Goal: Check status: Check status

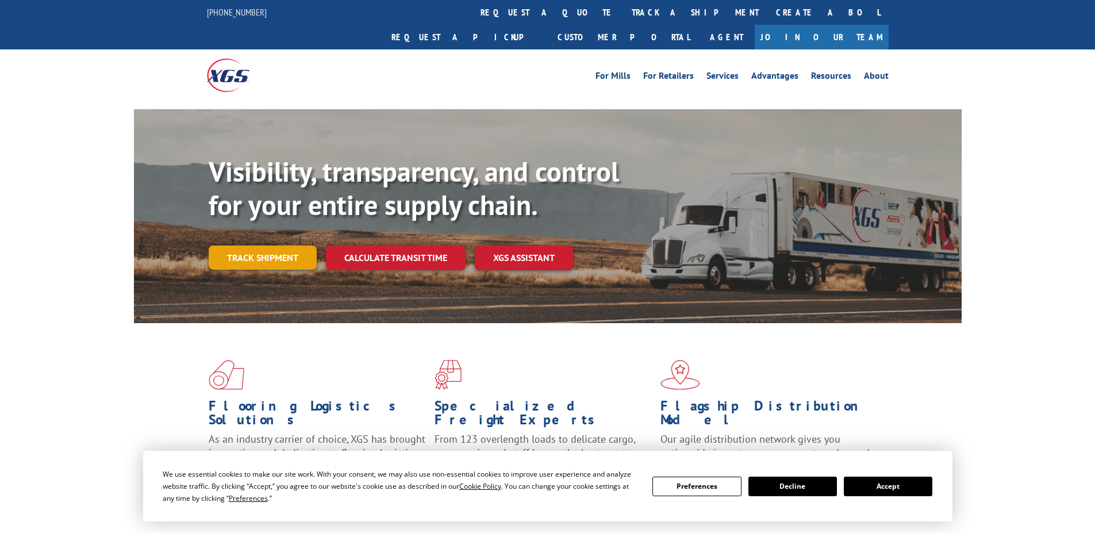
click at [284, 245] on link "Track shipment" at bounding box center [263, 257] width 108 height 24
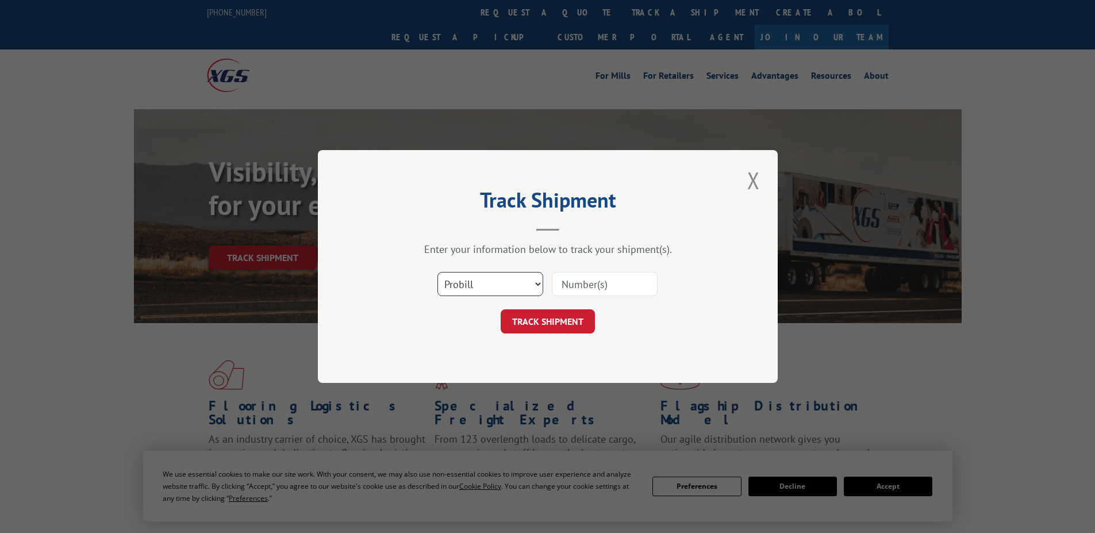
select select "po"
click at [437, 272] on select "Select category... Probill BOL PO" at bounding box center [490, 284] width 106 height 24
drag, startPoint x: 567, startPoint y: 283, endPoint x: 573, endPoint y: 280, distance: 6.7
click at [574, 280] on input at bounding box center [605, 284] width 106 height 24
paste input "293431811"
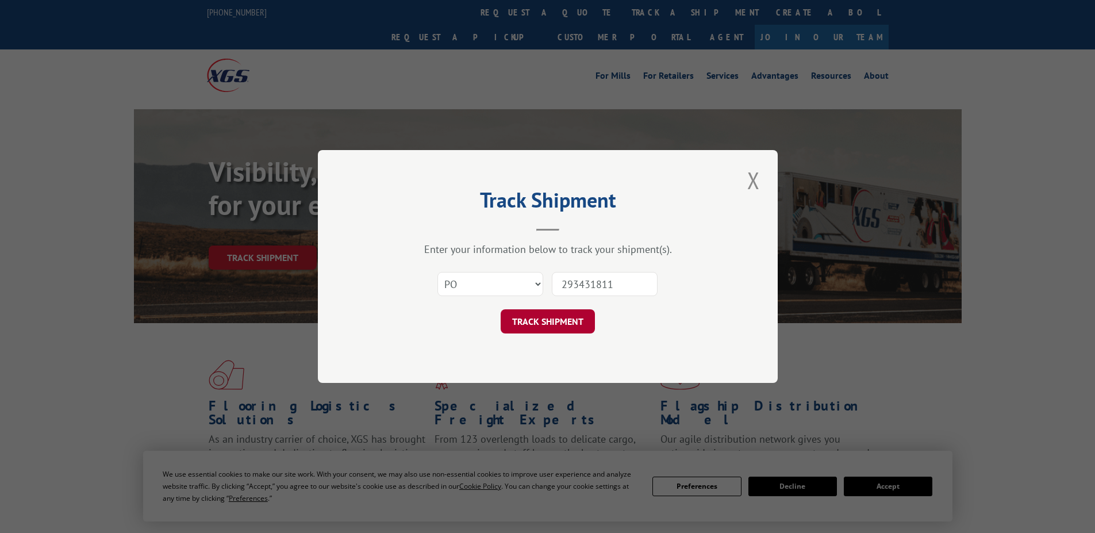
type input "293431811"
click at [579, 323] on button "TRACK SHIPMENT" at bounding box center [547, 321] width 94 height 24
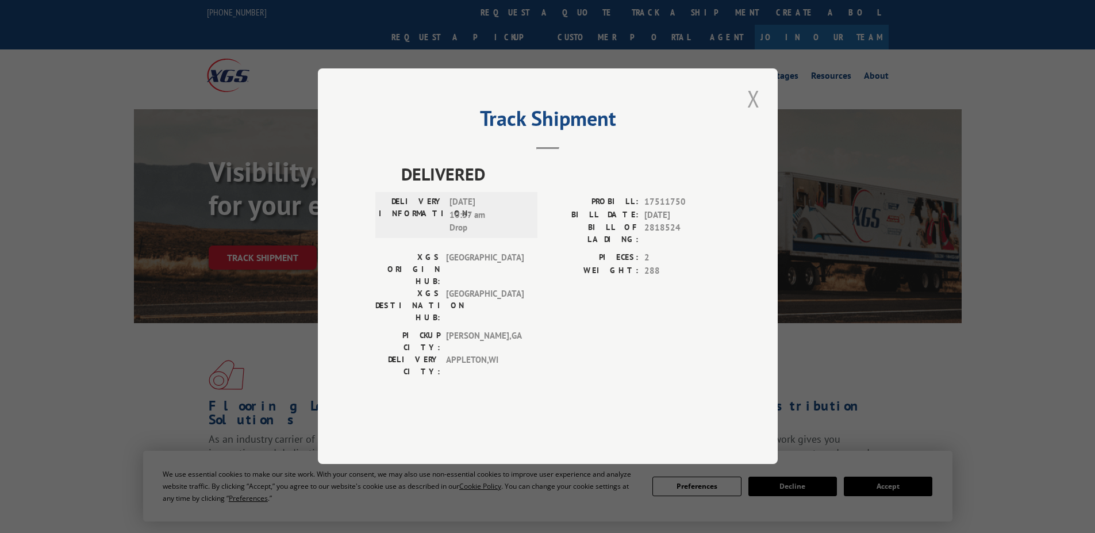
click at [757, 114] on button "Close modal" at bounding box center [754, 99] width 20 height 32
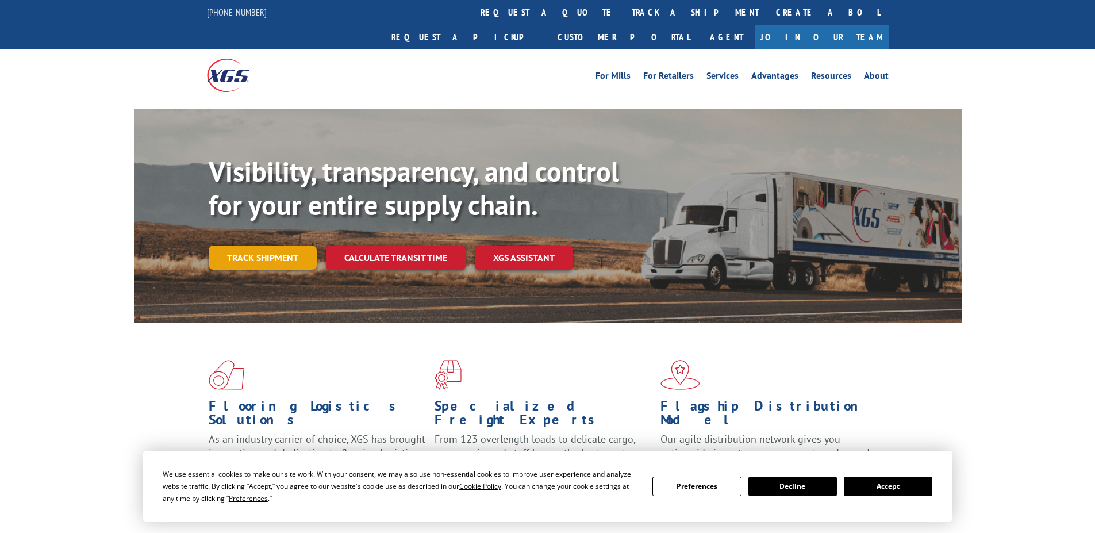
click at [261, 245] on link "Track shipment" at bounding box center [263, 257] width 108 height 24
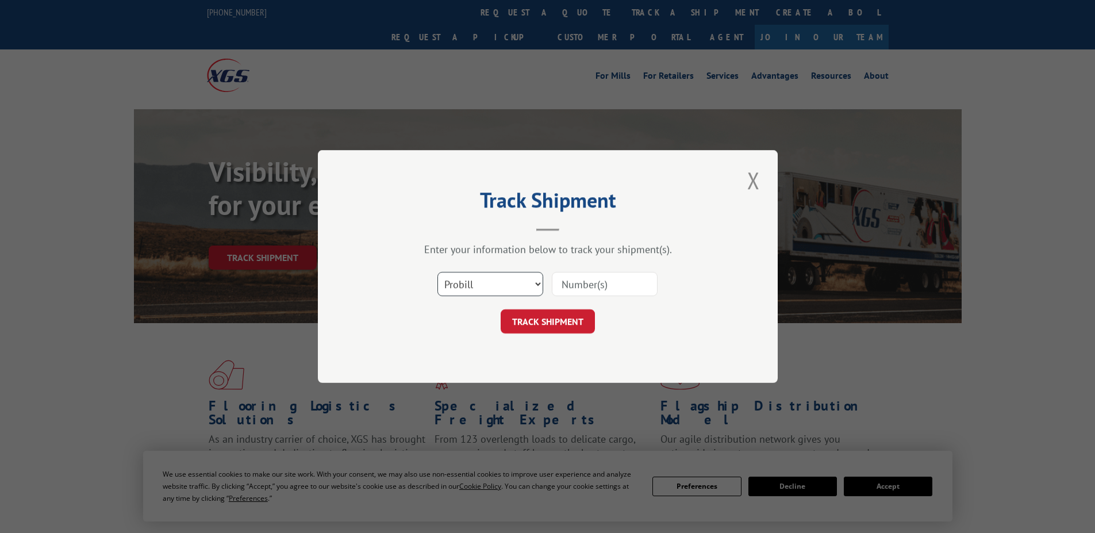
select select "bol"
click at [437, 272] on select "Select category... Probill BOL PO" at bounding box center [490, 284] width 106 height 24
click at [573, 282] on input at bounding box center [605, 284] width 106 height 24
paste input "2818524"
type input "2818524"
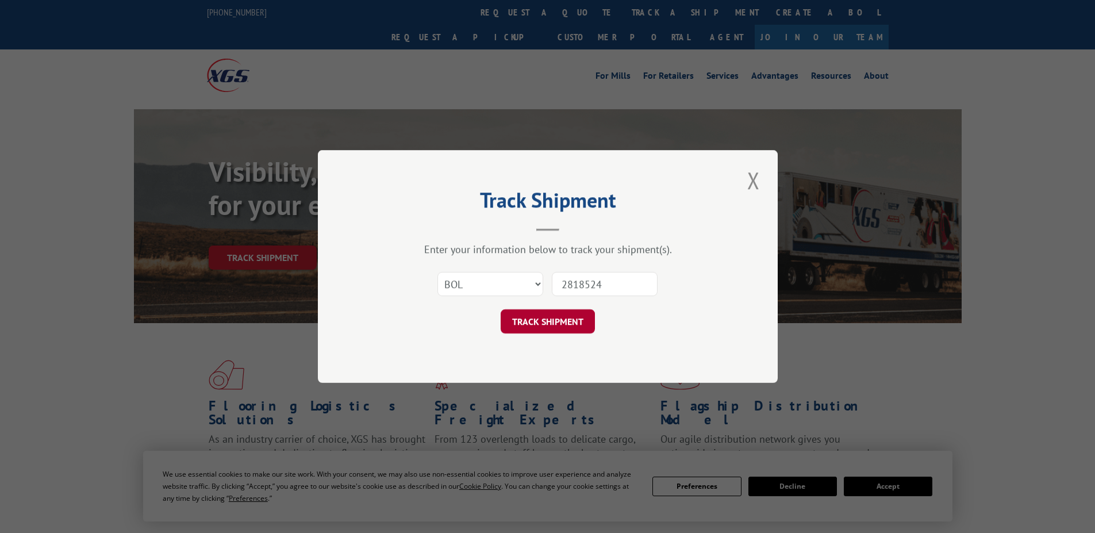
click at [565, 314] on button "TRACK SHIPMENT" at bounding box center [547, 321] width 94 height 24
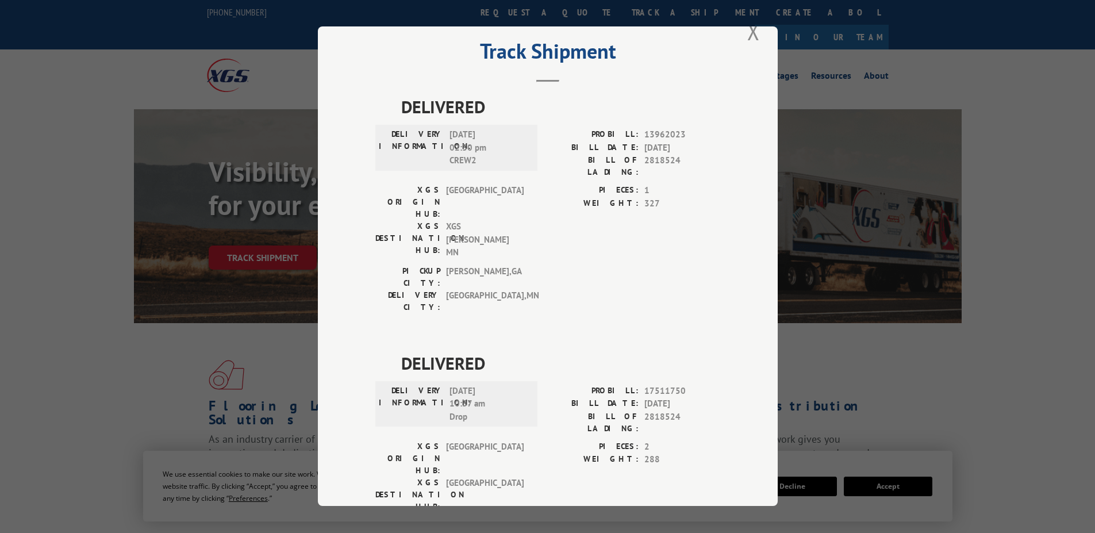
scroll to position [38, 0]
